Goal: Task Accomplishment & Management: Complete application form

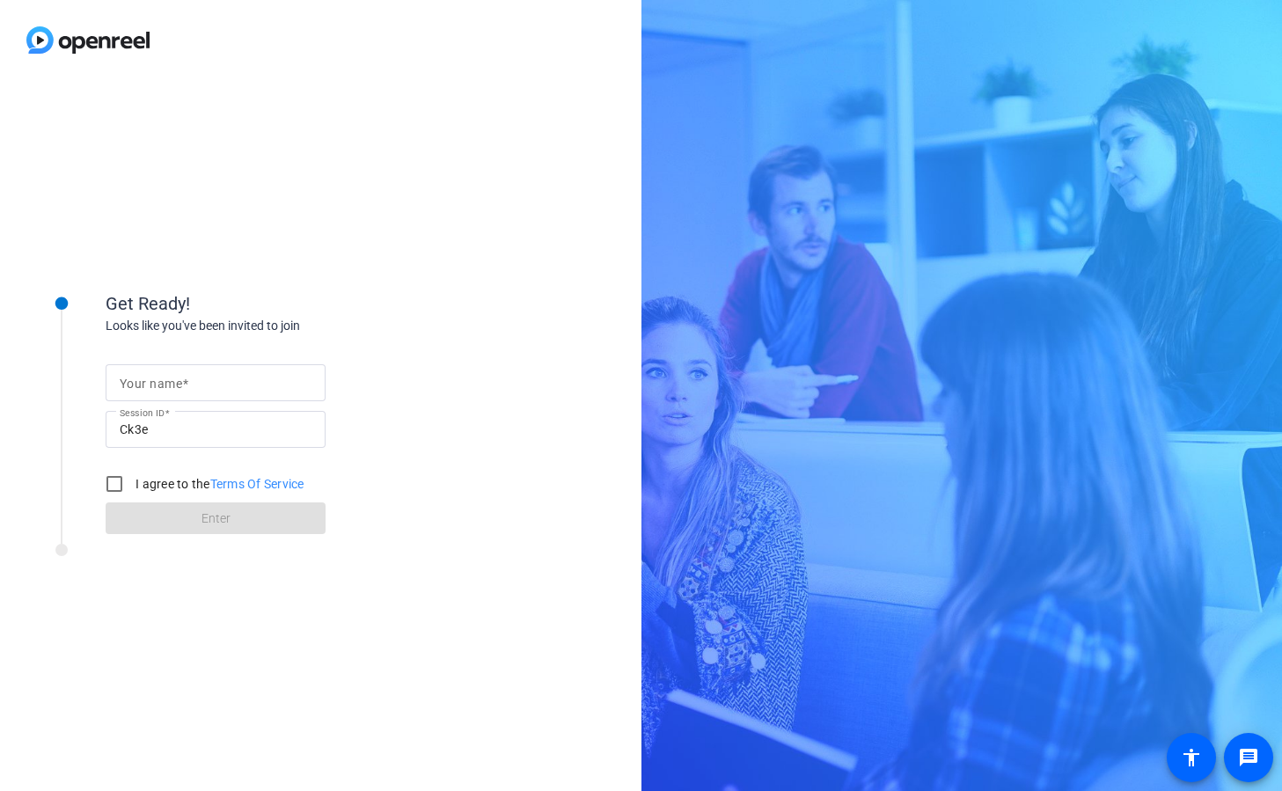
click at [172, 379] on mat-label "Your name" at bounding box center [151, 384] width 62 height 14
click at [172, 379] on input "Your name" at bounding box center [216, 382] width 192 height 21
type input "[PERSON_NAME]"
click at [343, 318] on div "Looks like you've been invited to join" at bounding box center [282, 326] width 352 height 18
click at [110, 487] on input "I agree to the Terms Of Service" at bounding box center [114, 483] width 35 height 35
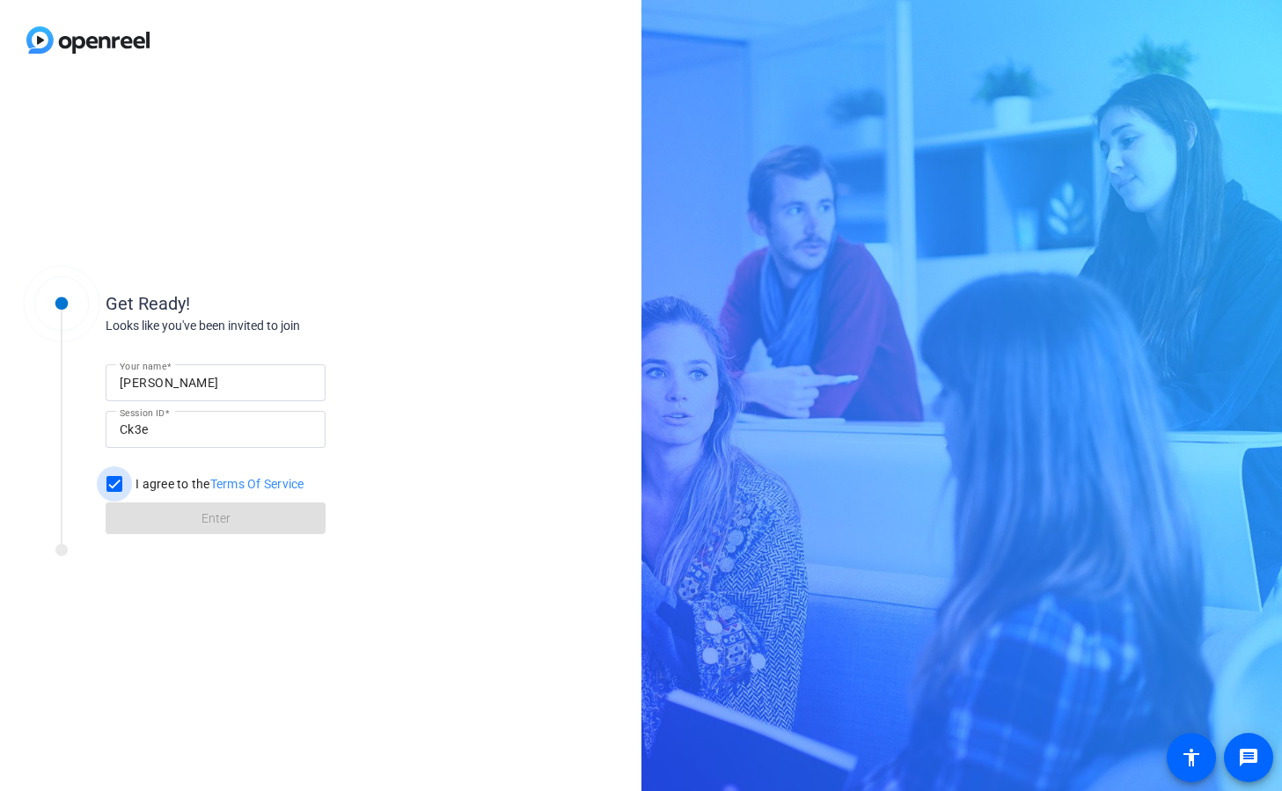
checkbox input "true"
click at [174, 510] on span at bounding box center [216, 518] width 220 height 42
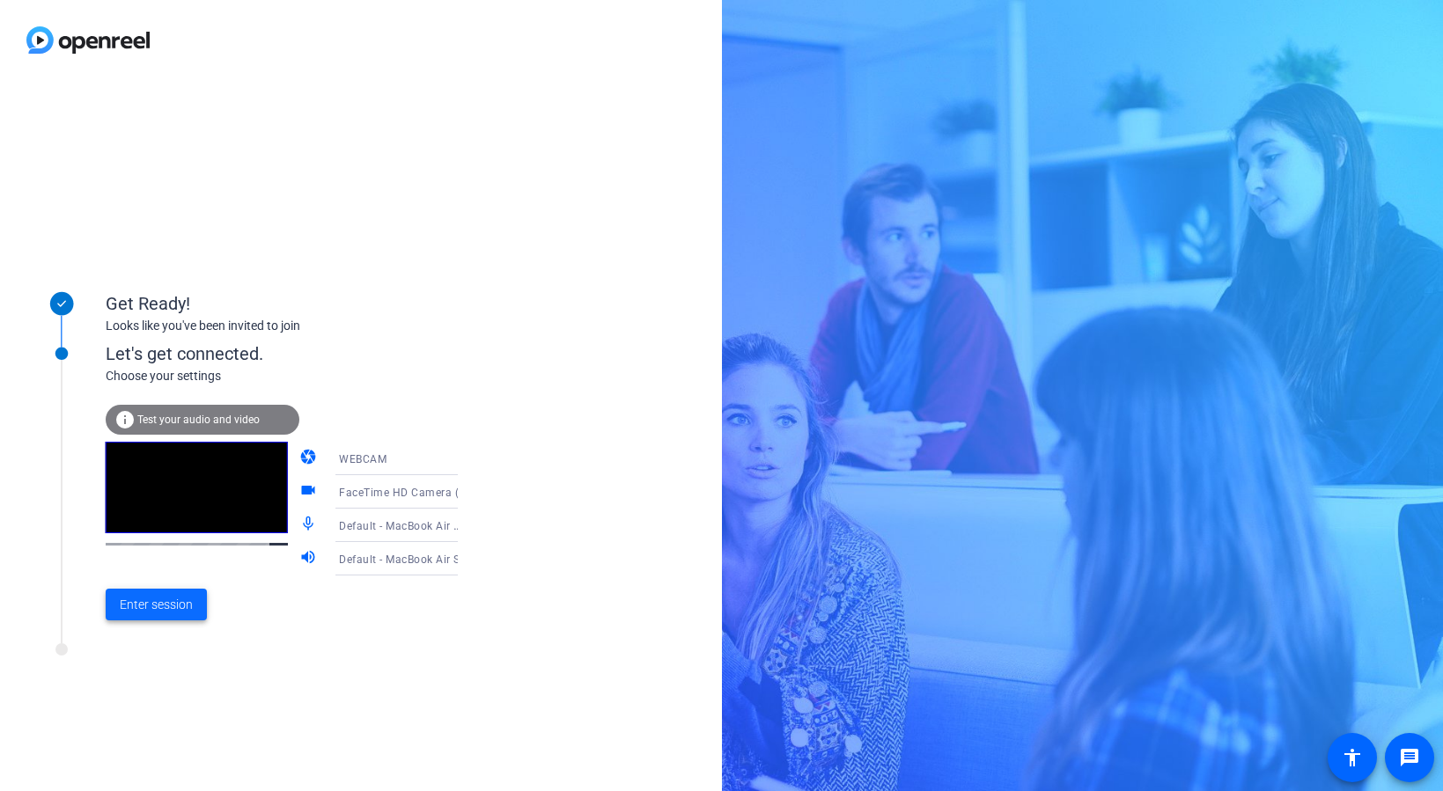
click at [164, 612] on span "Enter session" at bounding box center [156, 605] width 73 height 18
